Goal: Find specific page/section: Find specific page/section

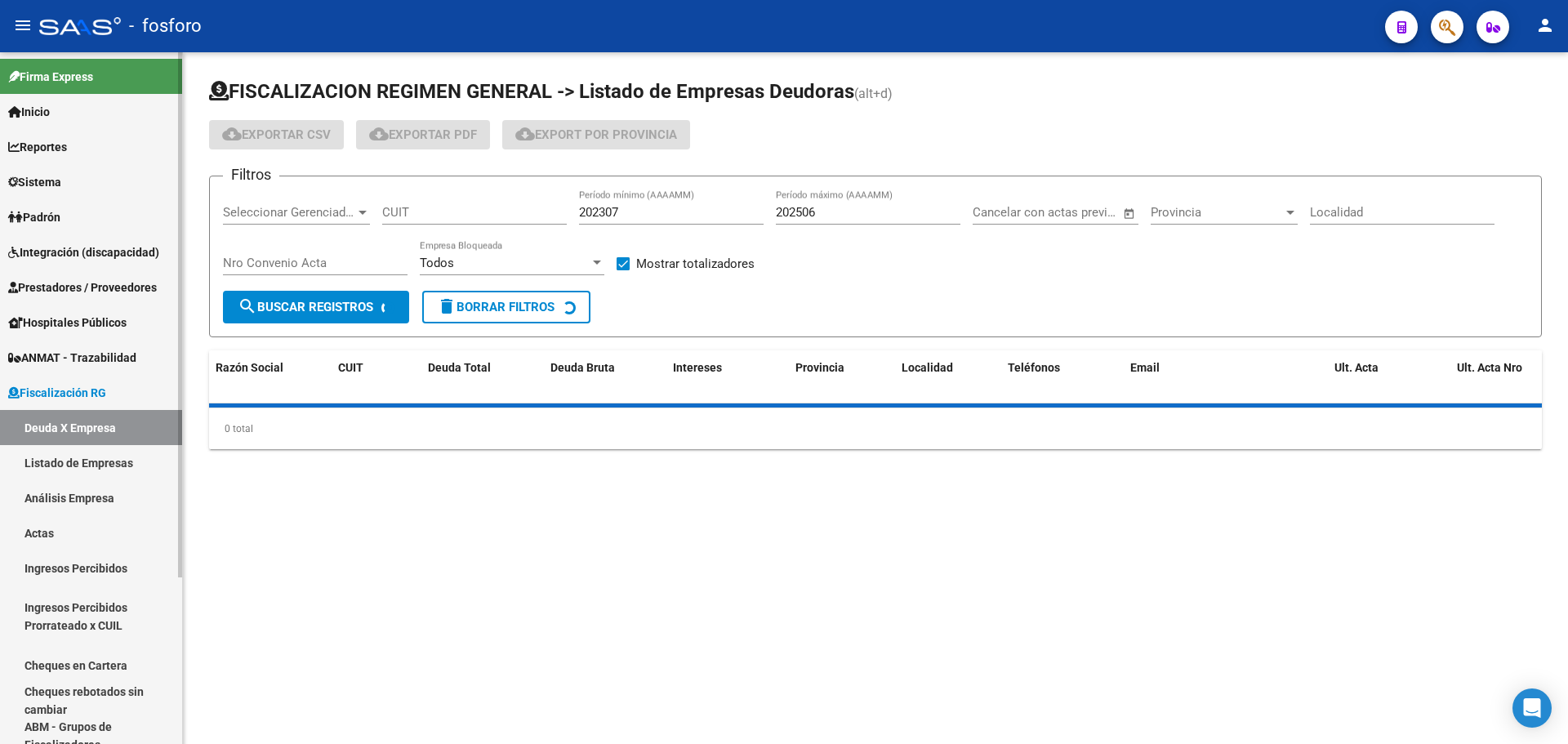
click at [36, 178] on span "Sistema" at bounding box center [35, 183] width 53 height 18
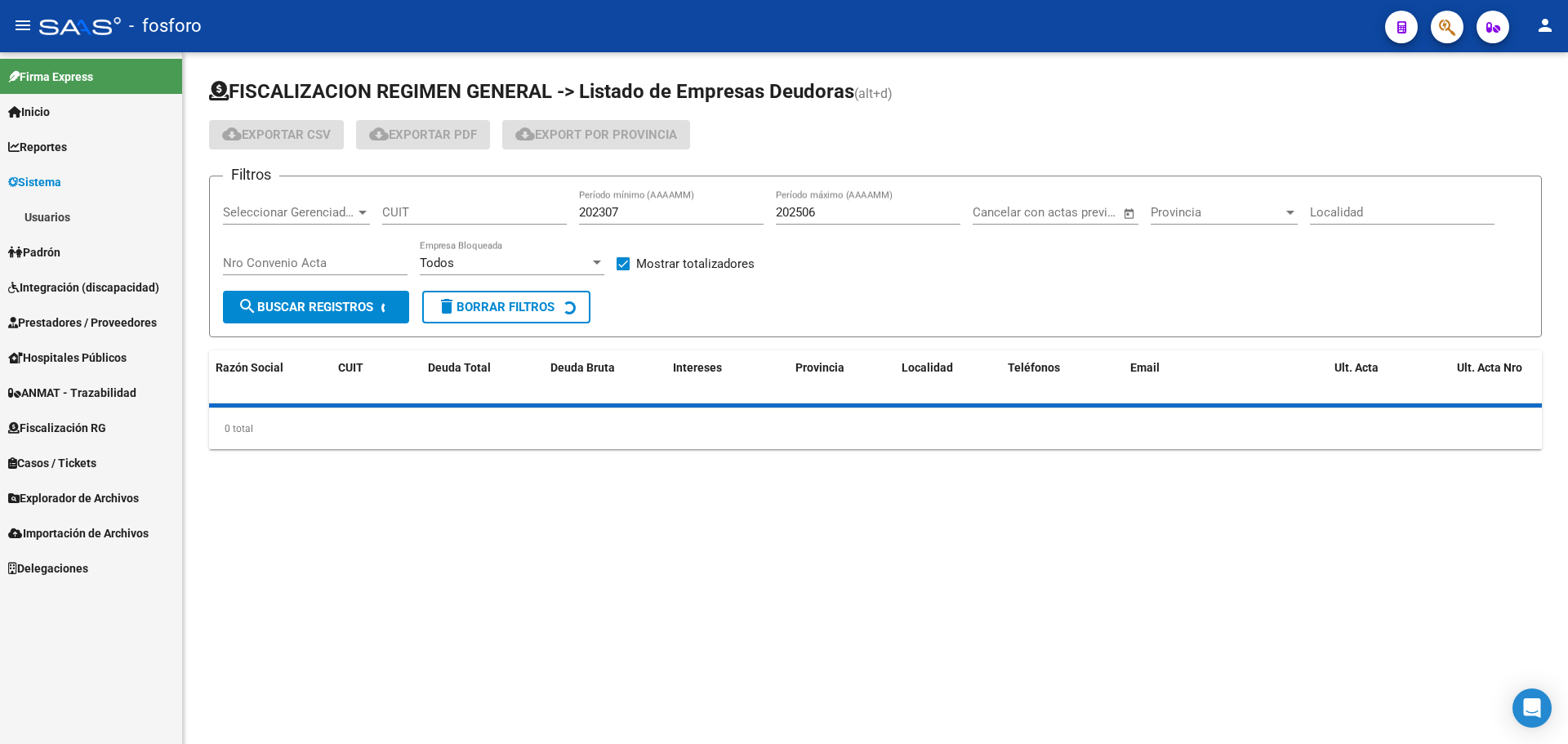
click at [113, 233] on link "Usuarios" at bounding box center [90, 216] width 182 height 35
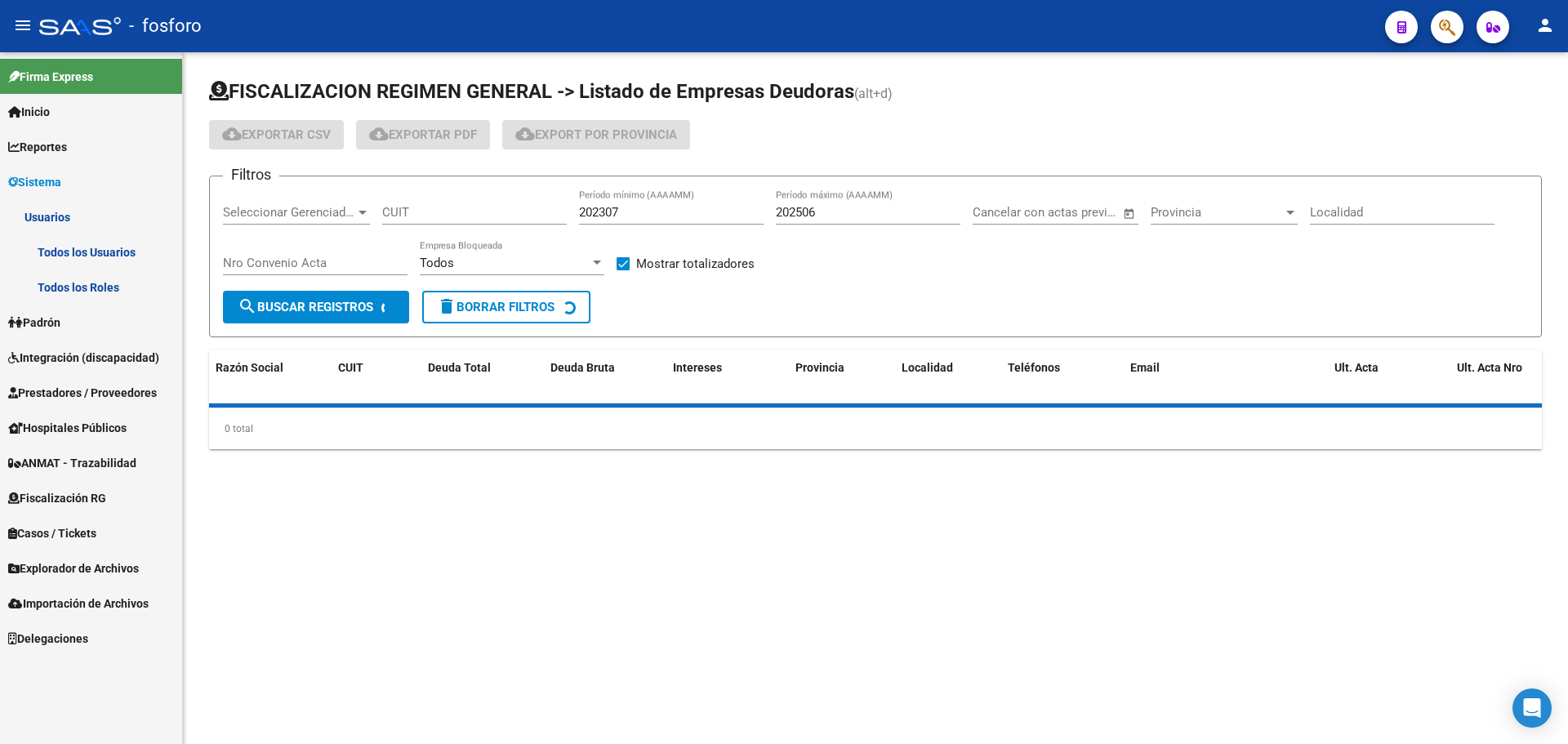
click at [112, 257] on link "Todos los Usuarios" at bounding box center [90, 252] width 182 height 35
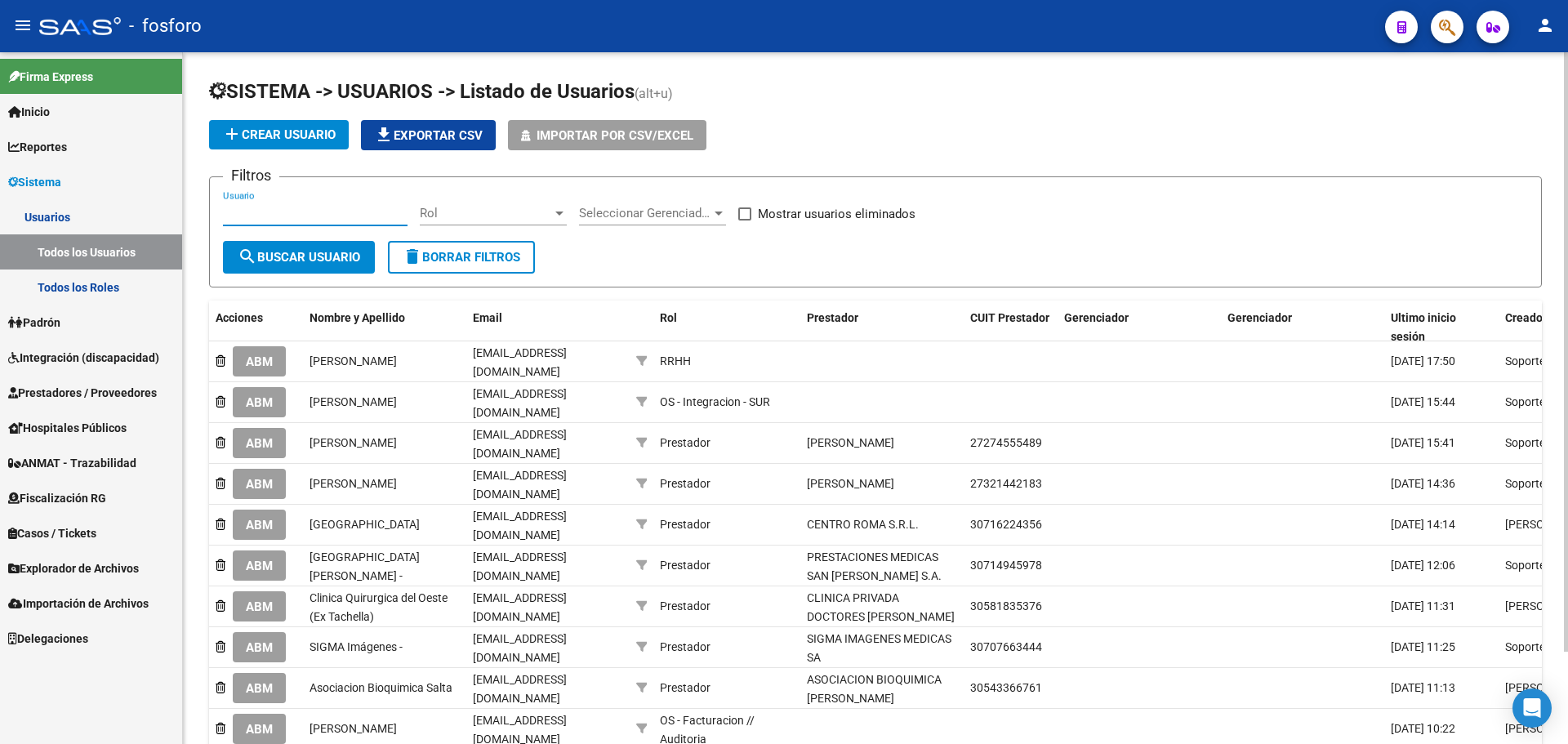
click at [322, 215] on input "Usuario" at bounding box center [315, 213] width 184 height 15
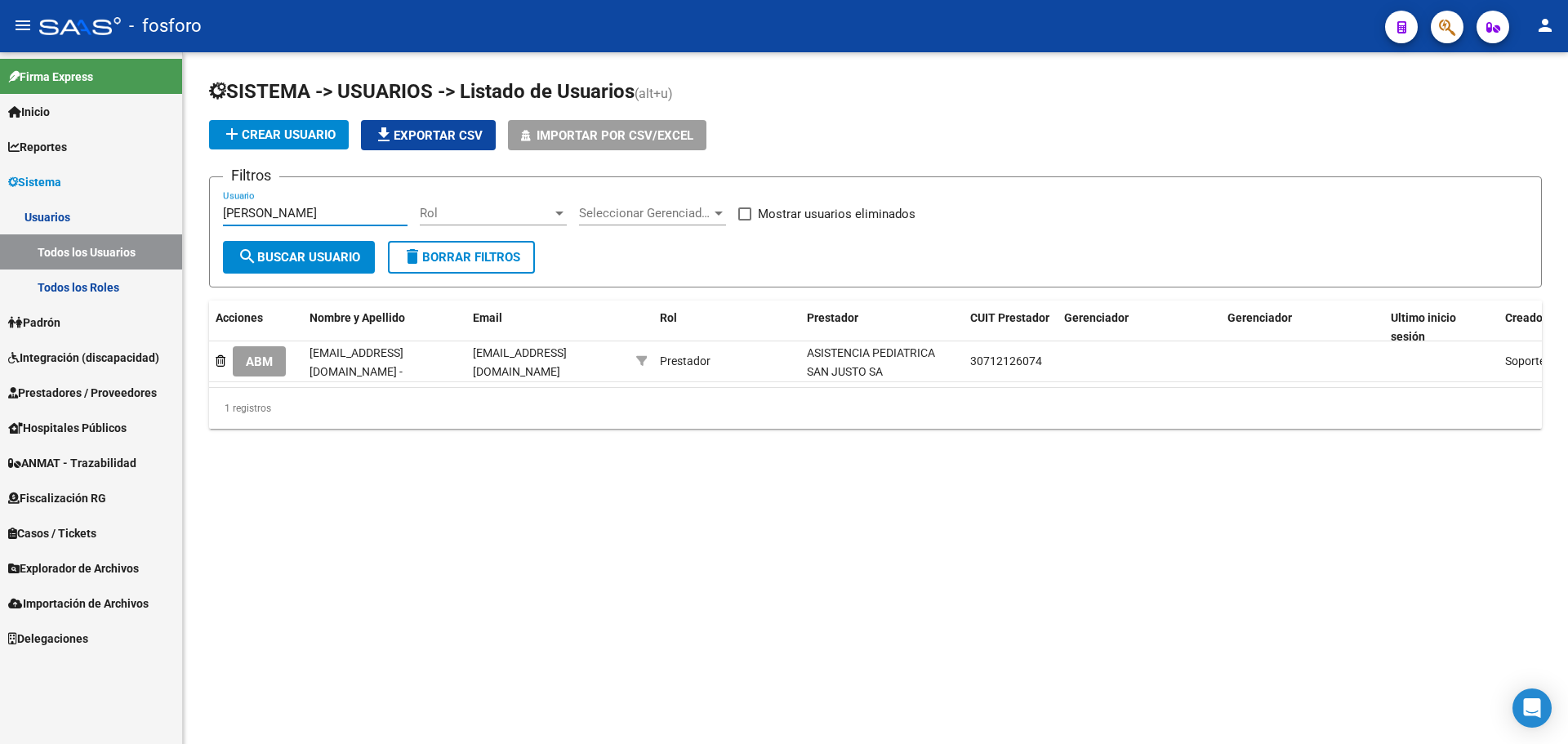
drag, startPoint x: 322, startPoint y: 215, endPoint x: 153, endPoint y: 218, distance: 169.0
click at [153, 218] on mat-sidenav-container "Firma Express Inicio Calendario SSS Instructivos Contacto OS Reportes Ingresos …" at bounding box center [784, 397] width 1568 height 691
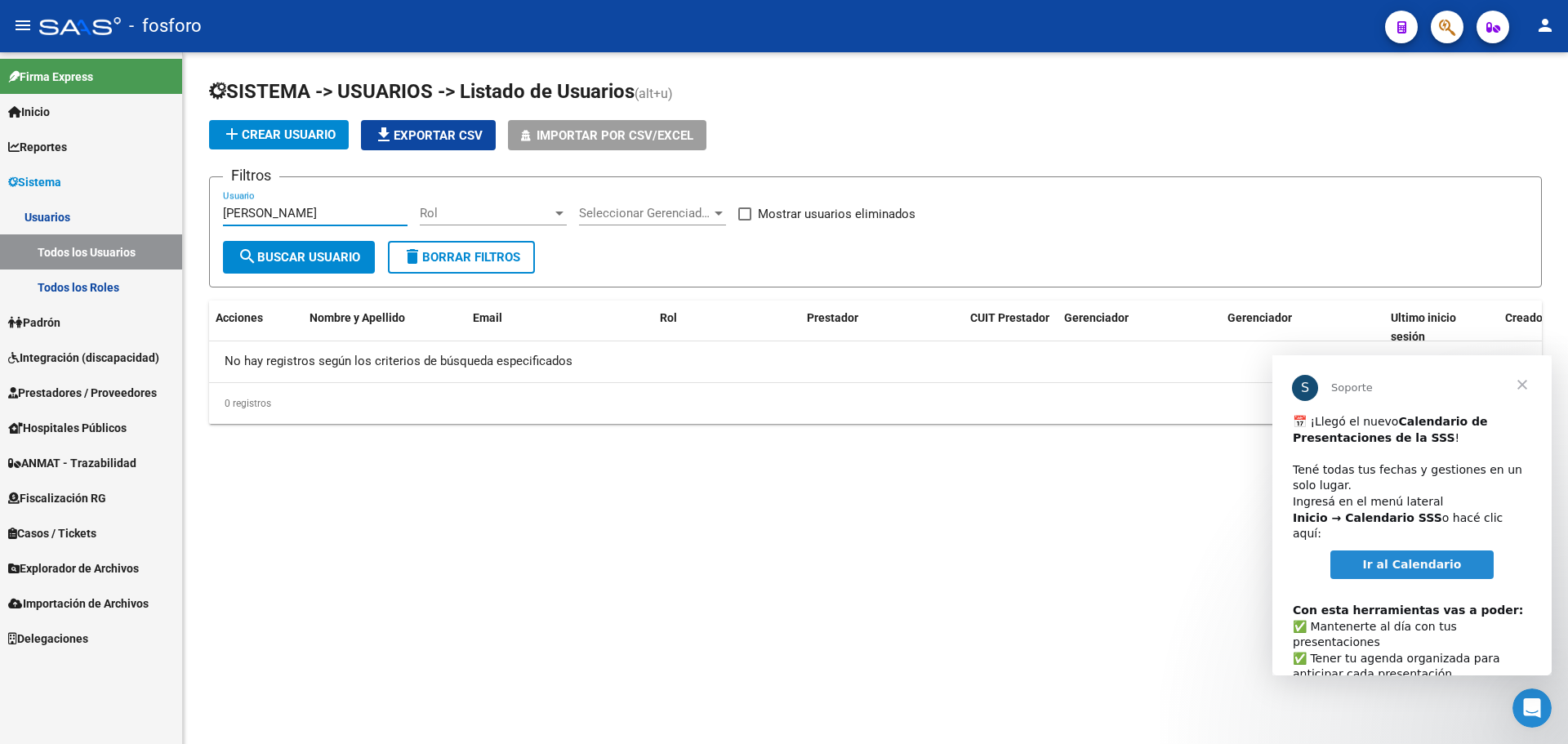
type input "[PERSON_NAME]"
click at [1525, 381] on span "Cerrar" at bounding box center [1521, 384] width 58 height 58
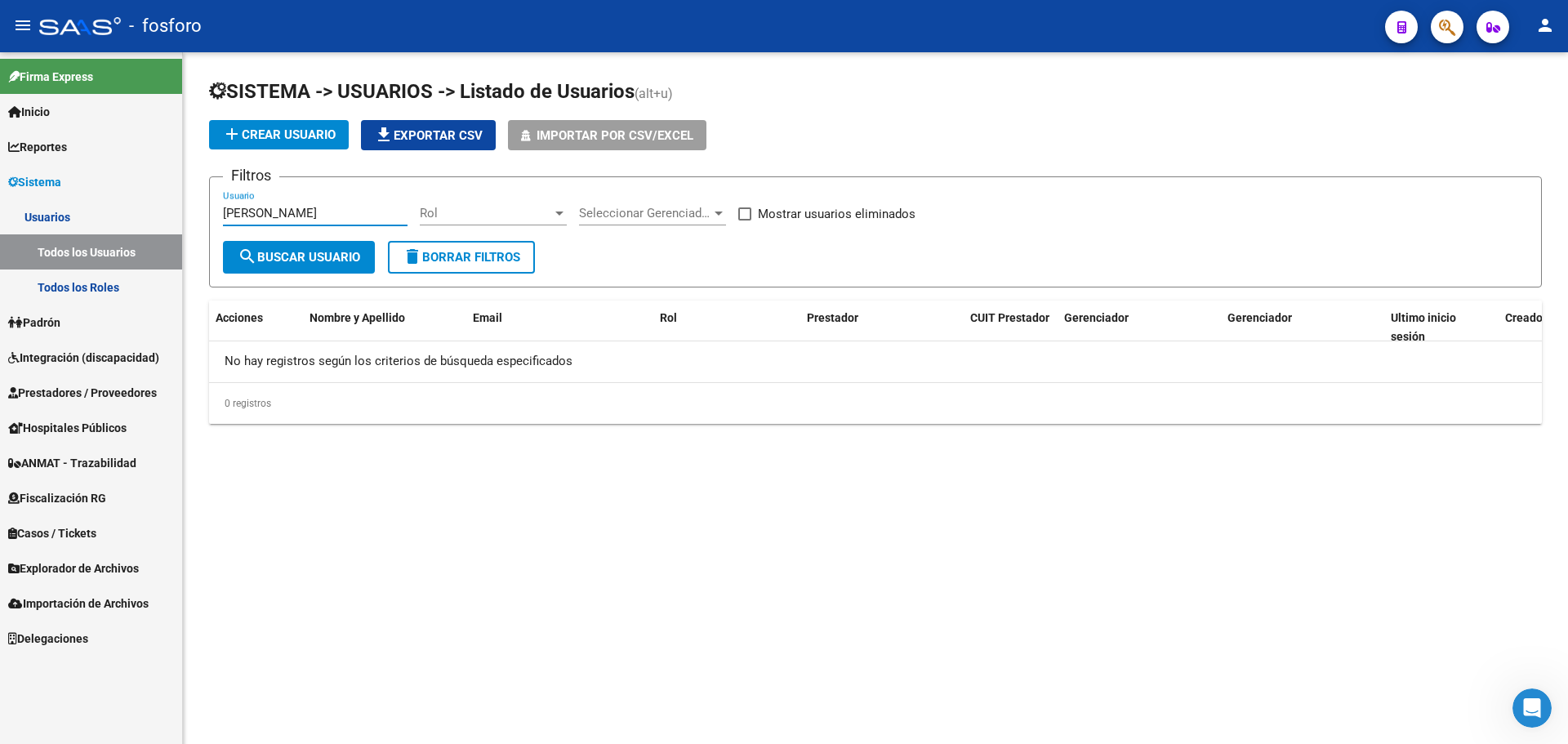
drag, startPoint x: 328, startPoint y: 215, endPoint x: 183, endPoint y: 212, distance: 145.0
click at [184, 212] on div "SISTEMA -> USUARIOS -> Listado de Usuarios (alt+u) add Crear Usuario file_downl…" at bounding box center [875, 264] width 1384 height 424
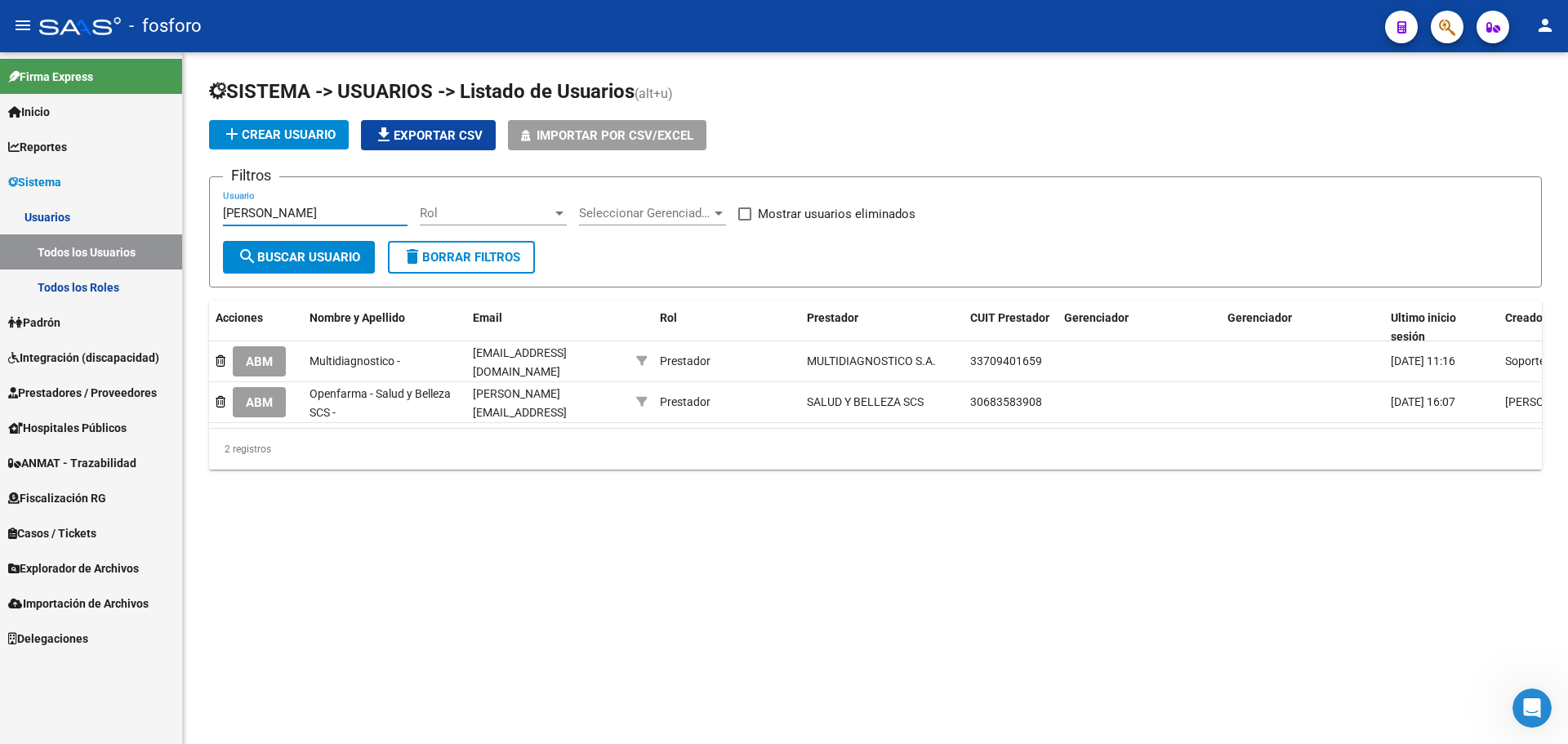
drag, startPoint x: 268, startPoint y: 212, endPoint x: 89, endPoint y: 205, distance: 179.1
click at [89, 206] on mat-sidenav-container "Firma Express Inicio Calendario SSS Instructivos Contacto OS Reportes Ingresos …" at bounding box center [784, 397] width 1568 height 691
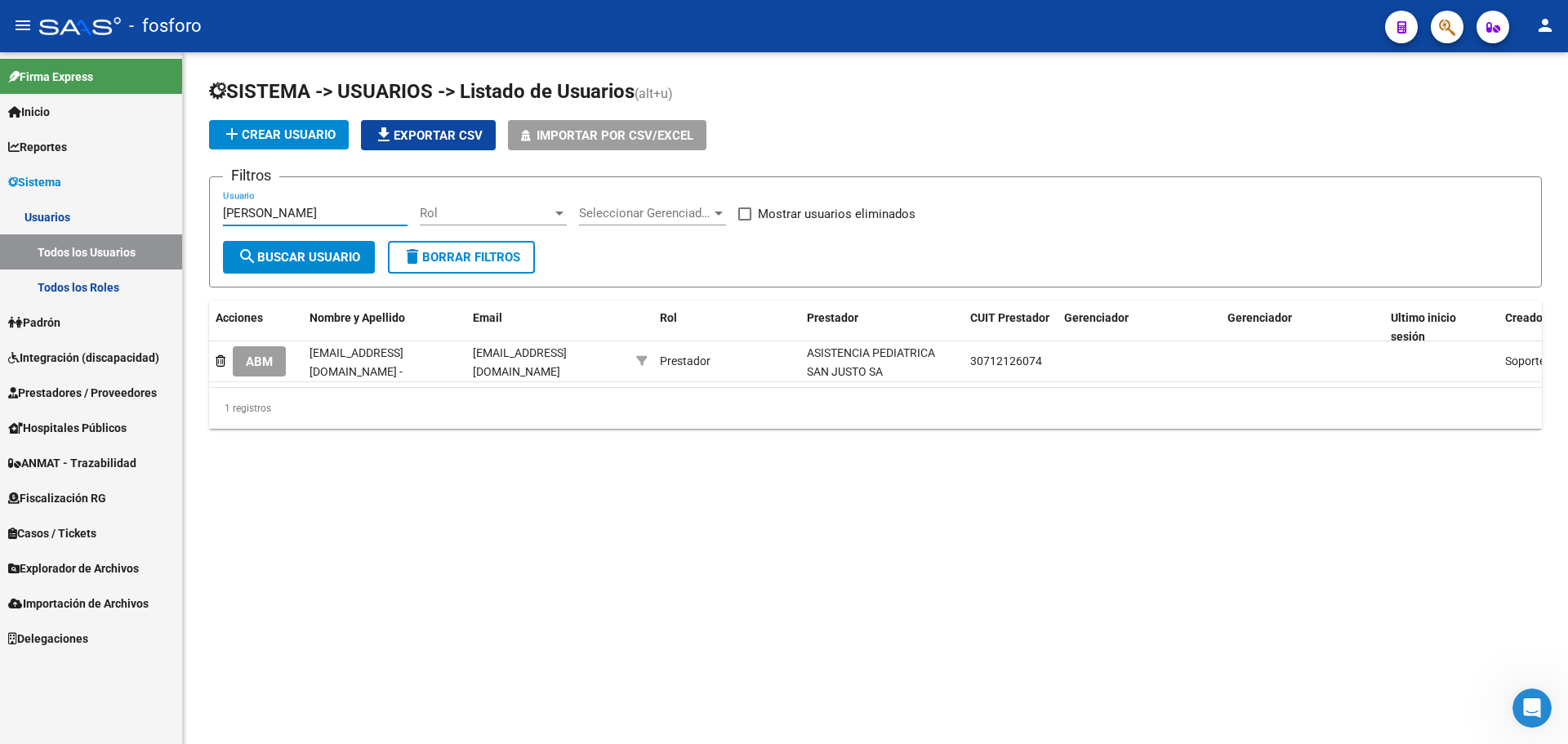
drag, startPoint x: 297, startPoint y: 210, endPoint x: 0, endPoint y: 194, distance: 297.4
click at [0, 203] on mat-sidenav-container "Firma Express Inicio Calendario SSS Instructivos Contacto OS Reportes Ingresos …" at bounding box center [784, 397] width 1568 height 691
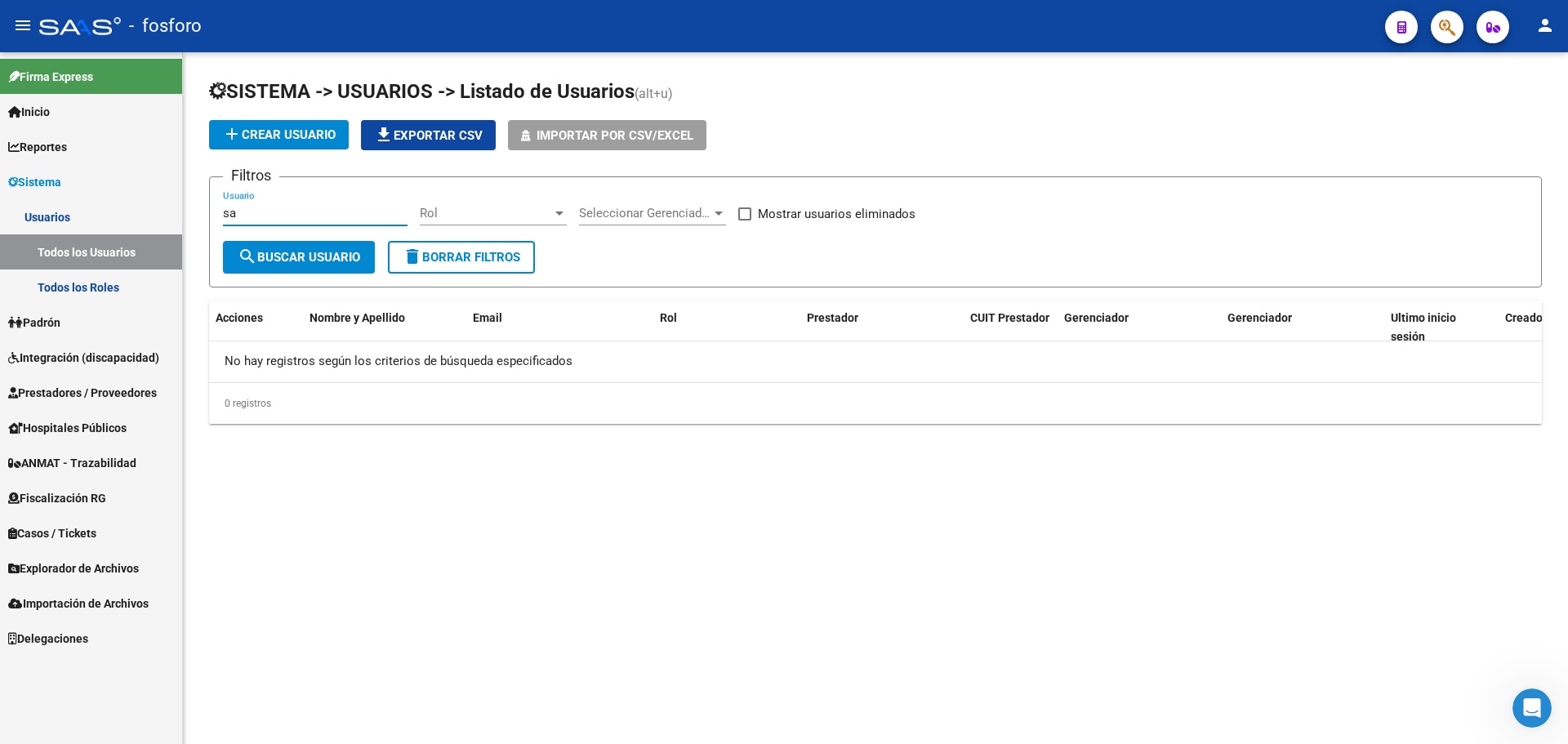
type input "s"
